Goal: Task Accomplishment & Management: Use online tool/utility

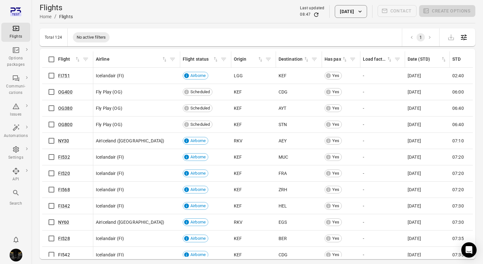
click at [352, 10] on button "[DATE]" at bounding box center [351, 11] width 32 height 13
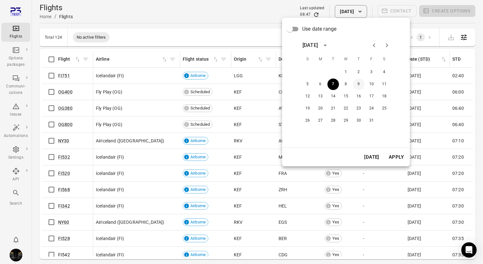
click at [361, 87] on button "9" at bounding box center [358, 84] width 11 height 11
click at [392, 156] on button "Apply" at bounding box center [396, 156] width 22 height 13
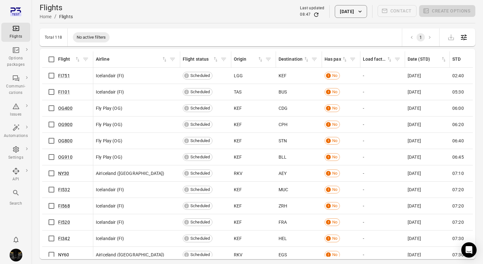
click at [313, 14] on icon "Refresh data" at bounding box center [316, 14] width 6 height 6
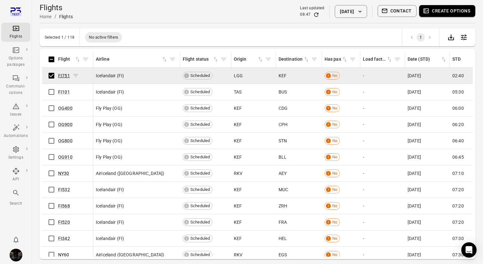
click at [61, 77] on link "FI751" at bounding box center [64, 75] width 12 height 5
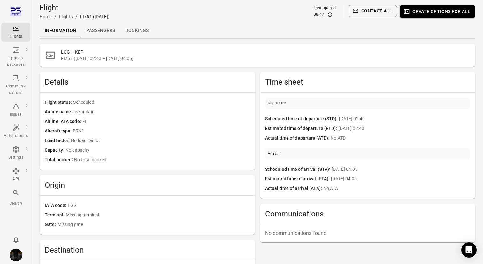
click at [104, 30] on link "Passengers" at bounding box center [100, 30] width 39 height 15
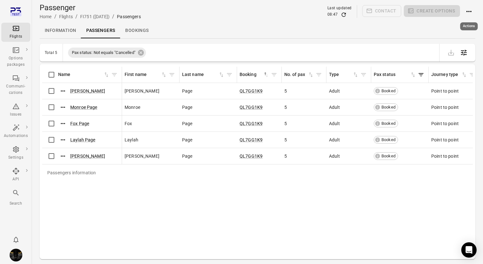
click at [469, 11] on icon "Actions" at bounding box center [469, 12] width 8 height 8
click at [51, 77] on div at bounding box center [241, 132] width 483 height 264
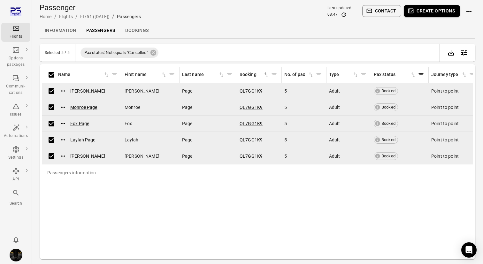
click at [17, 32] on icon "Main navigation" at bounding box center [16, 29] width 8 height 8
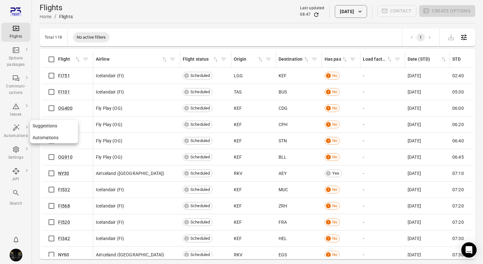
click at [17, 127] on icon "Main navigation" at bounding box center [16, 128] width 8 height 8
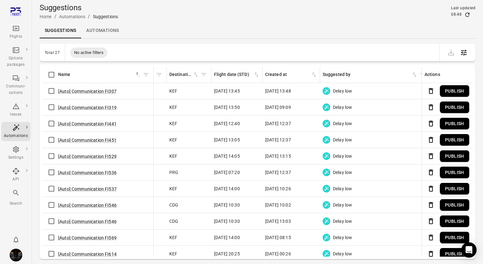
scroll to position [0, 343]
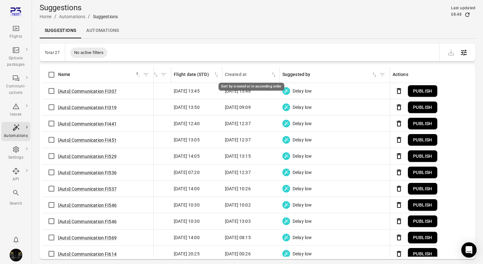
click at [275, 78] on icon "Sort by created at in ascending order" at bounding box center [273, 75] width 6 height 6
click at [275, 78] on icon "Sort by created at in descending order" at bounding box center [273, 75] width 6 height 6
click at [468, 15] on icon "Refresh data" at bounding box center [467, 14] width 6 height 6
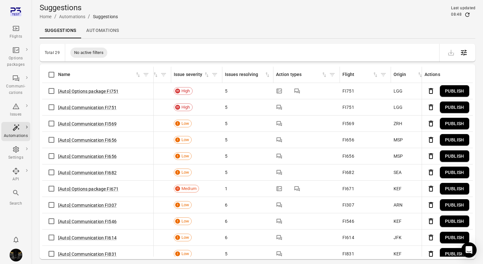
scroll to position [0, 0]
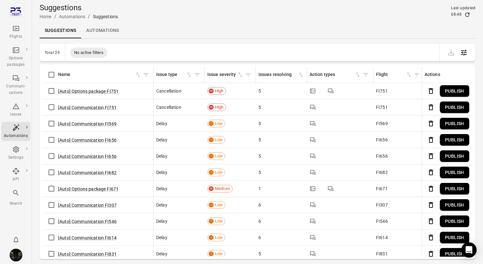
click at [457, 90] on button "Publish" at bounding box center [454, 91] width 29 height 12
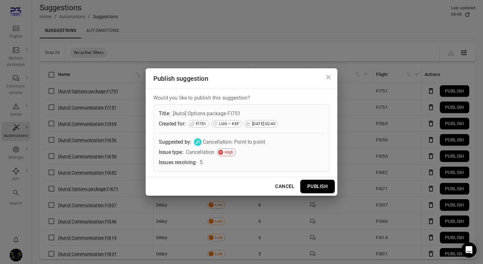
click at [322, 186] on button "Publish" at bounding box center [317, 186] width 34 height 13
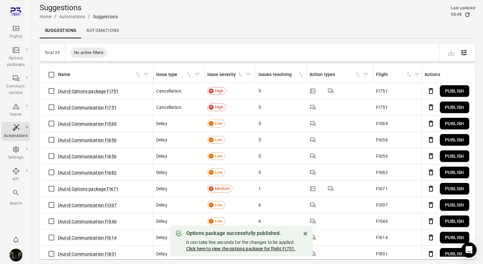
click at [232, 250] on link "Click here to view the options package for flight FI751." at bounding box center [240, 248] width 109 height 5
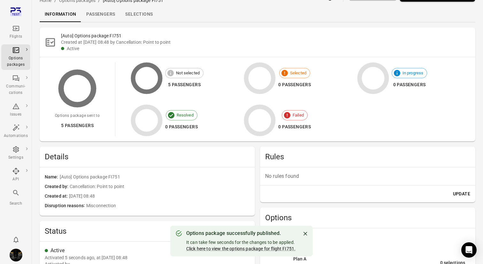
scroll to position [18, 0]
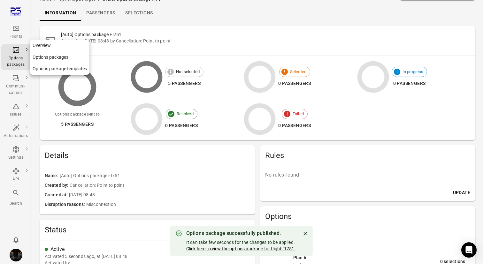
click at [18, 53] on icon "Main navigation" at bounding box center [16, 50] width 6 height 6
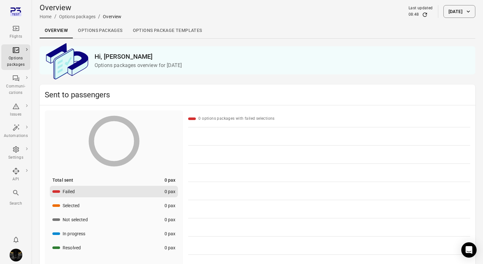
click at [96, 31] on link "Options packages" at bounding box center [100, 30] width 55 height 15
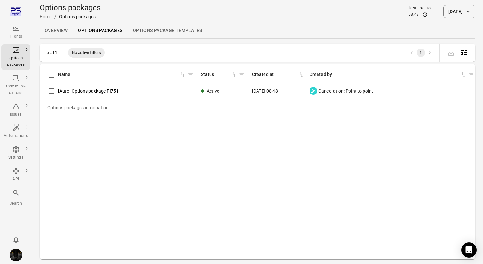
click at [376, 46] on div "Total 1 No active filters 1" at bounding box center [257, 53] width 435 height 18
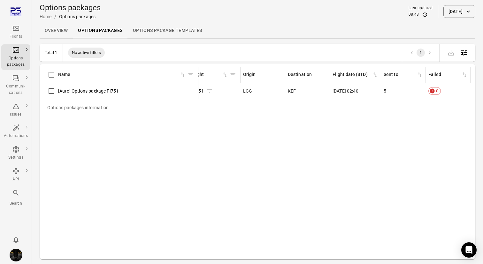
scroll to position [0, 382]
